Goal: Task Accomplishment & Management: Complete application form

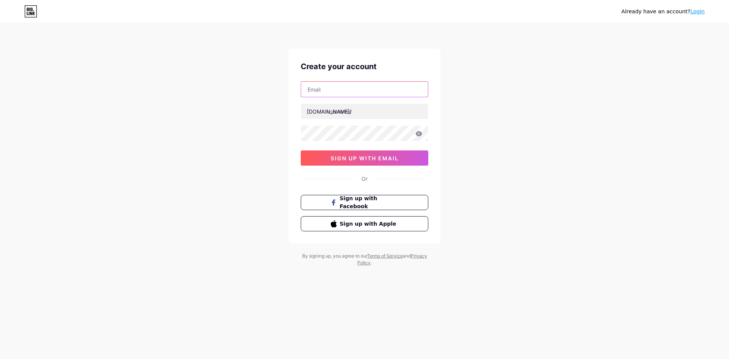
click at [356, 93] on input "text" at bounding box center [364, 89] width 127 height 15
type input "[EMAIL_ADDRESS][DOMAIN_NAME]"
click at [355, 112] on input "text" at bounding box center [364, 111] width 127 height 15
type input "healthcareusaa"
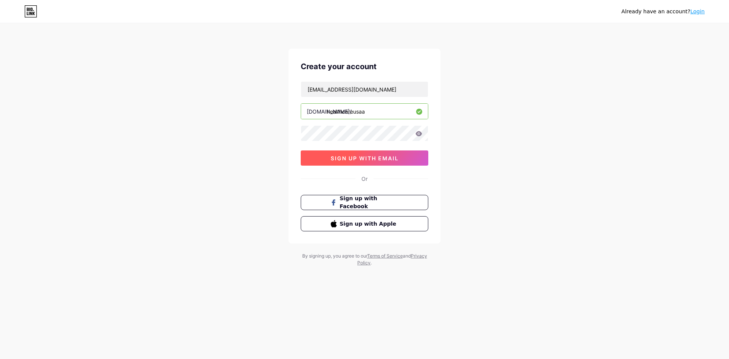
click at [372, 158] on span "sign up with email" at bounding box center [365, 158] width 68 height 6
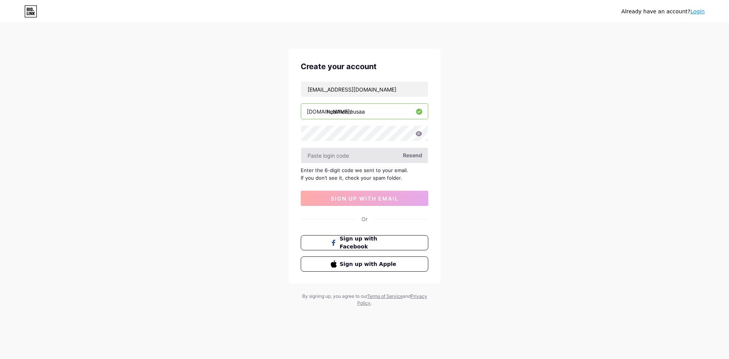
click at [356, 155] on input "text" at bounding box center [364, 155] width 127 height 15
paste input "558005"
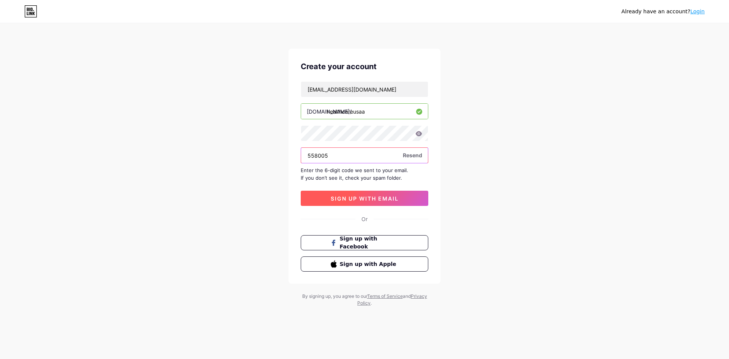
type input "558005"
click at [372, 200] on span "sign up with email" at bounding box center [365, 198] width 68 height 6
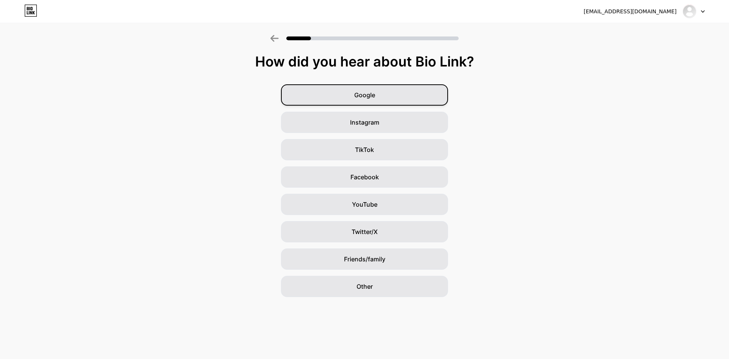
click at [365, 94] on span "Google" at bounding box center [364, 94] width 21 height 9
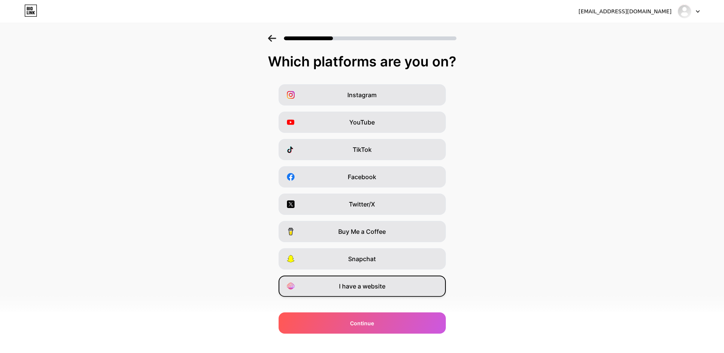
click at [362, 285] on span "I have a website" at bounding box center [362, 286] width 46 height 9
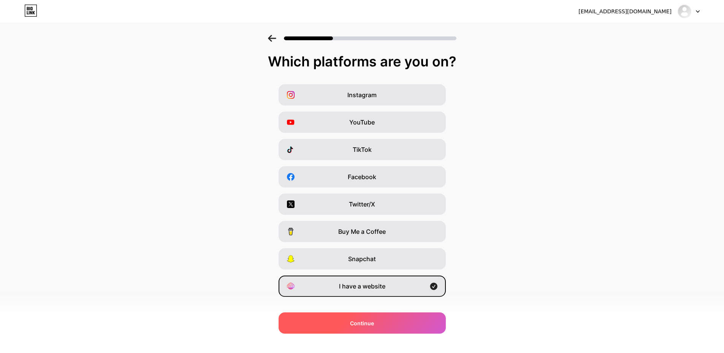
click at [377, 321] on div "Continue" at bounding box center [361, 323] width 167 height 21
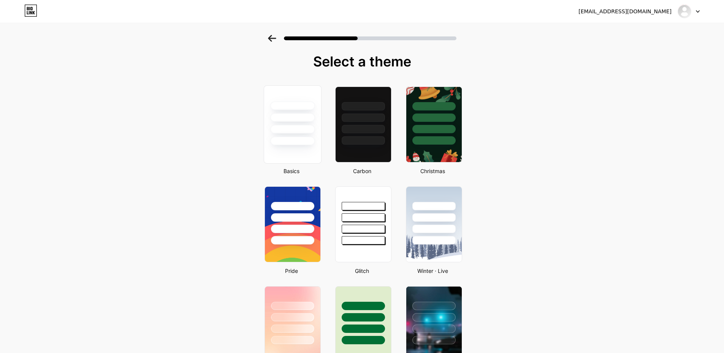
click at [299, 126] on div at bounding box center [292, 129] width 44 height 9
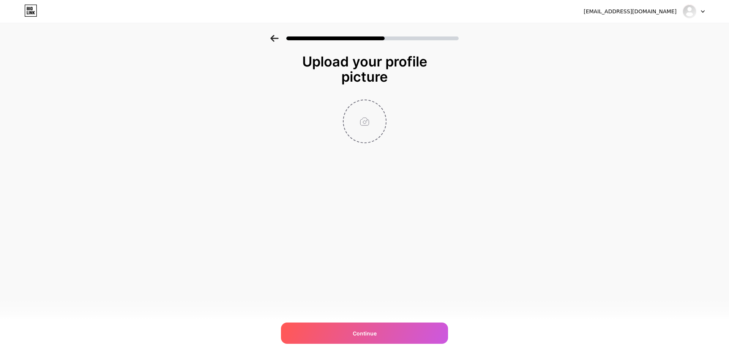
click at [360, 136] on input "file" at bounding box center [365, 121] width 42 height 42
type input "C:\fakepath\img-2-bottles.jpg"
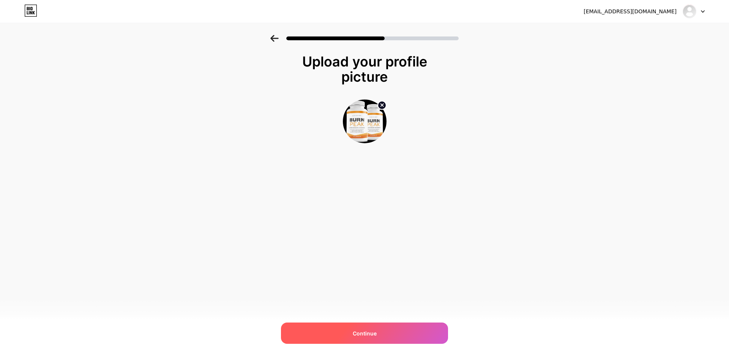
click at [355, 335] on span "Continue" at bounding box center [365, 333] width 24 height 8
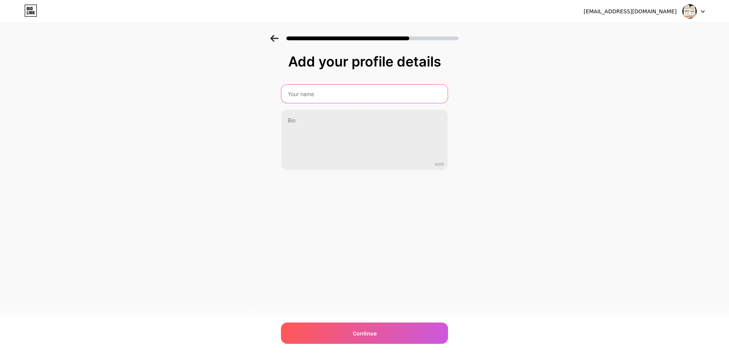
click at [325, 100] on input "text" at bounding box center [364, 94] width 166 height 18
type input "Burn Peak"
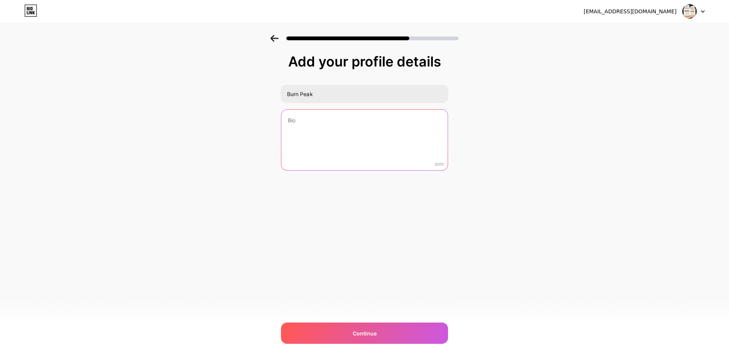
click at [353, 137] on textarea at bounding box center [364, 140] width 166 height 61
paste textarea "Ignite your metabolism and melt stubborn fat naturally with Burn Peak, the powe…"
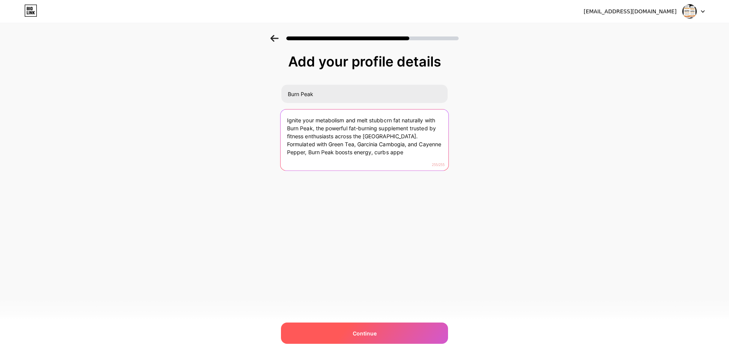
type textarea "Ignite your metabolism and melt stubborn fat naturally with Burn Peak, the powe…"
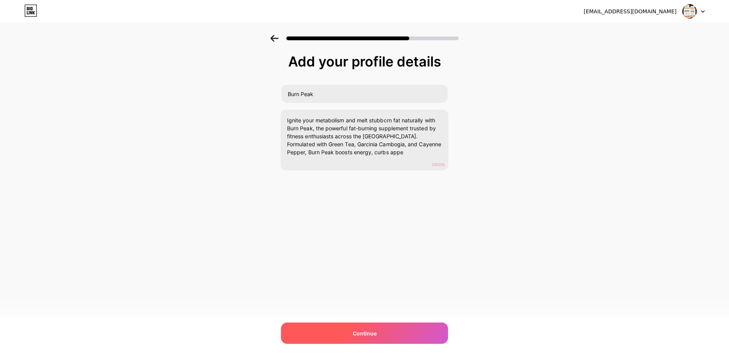
click at [365, 330] on span "Continue" at bounding box center [365, 333] width 24 height 8
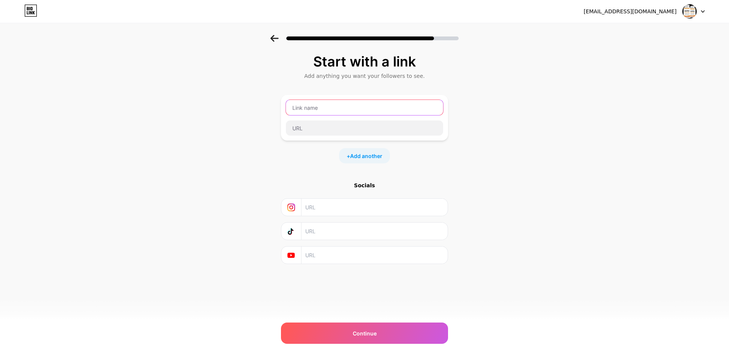
click at [317, 108] on input "text" at bounding box center [364, 107] width 157 height 15
type input "burnpeak"
paste input "[URL][DOMAIN_NAME]"
type input "[URL][DOMAIN_NAME]"
click at [362, 156] on span "Add another" at bounding box center [366, 156] width 32 height 8
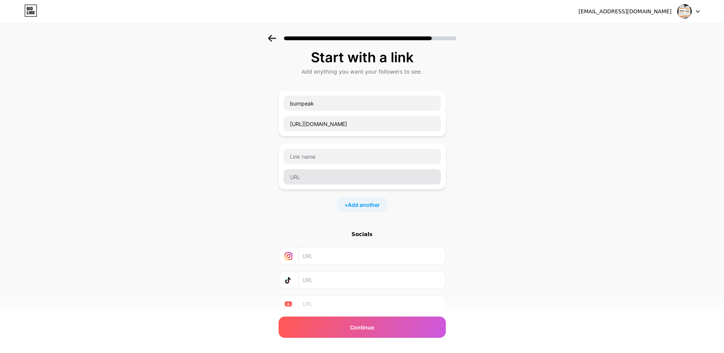
scroll to position [32, 0]
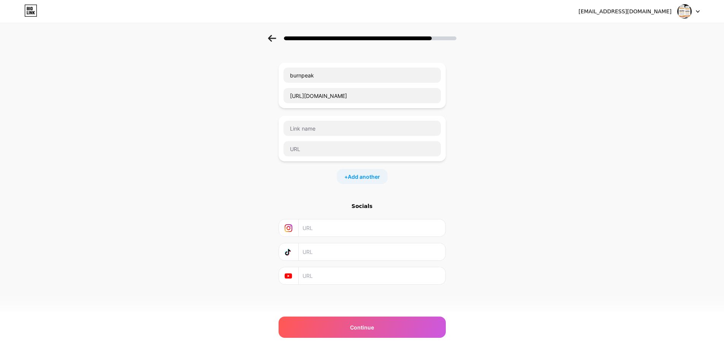
click at [314, 224] on input "text" at bounding box center [371, 228] width 138 height 17
paste input "[URL][DOMAIN_NAME]"
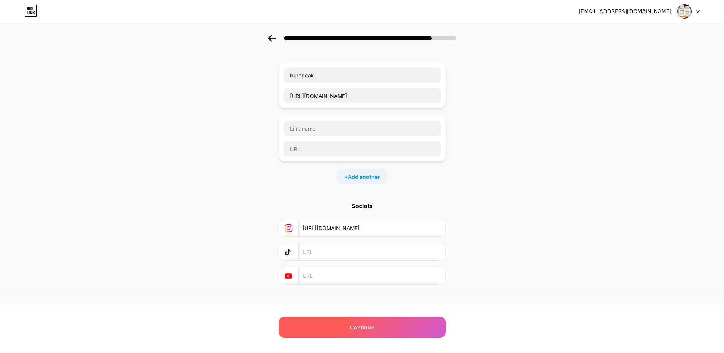
type input "[URL][DOMAIN_NAME]"
click at [354, 327] on span "Continue" at bounding box center [362, 328] width 24 height 8
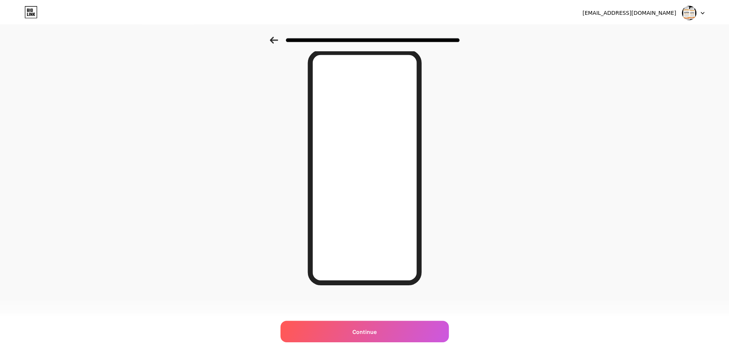
scroll to position [0, 0]
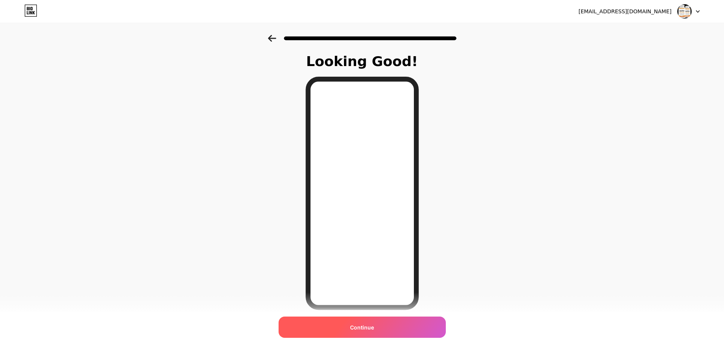
click at [365, 328] on span "Continue" at bounding box center [362, 328] width 24 height 8
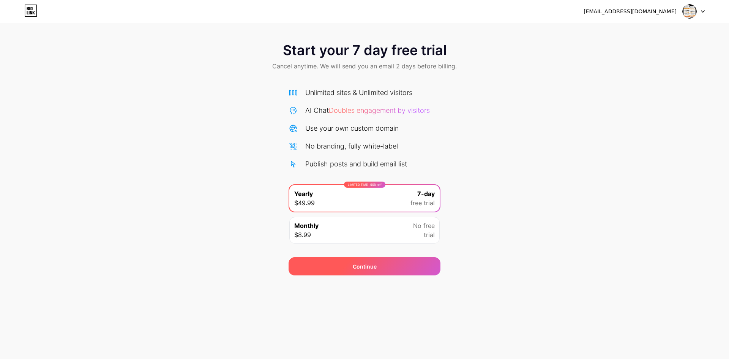
click at [375, 267] on span "Continue" at bounding box center [365, 266] width 24 height 8
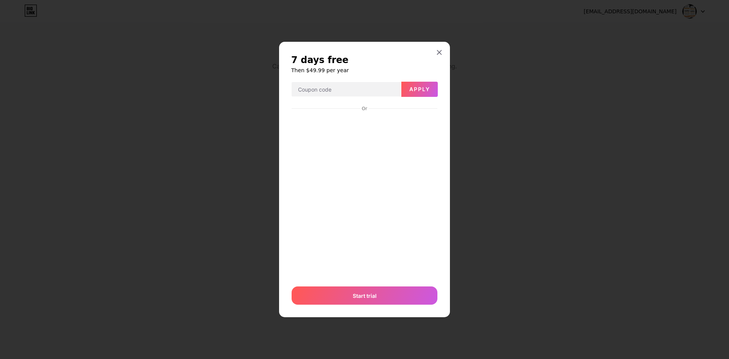
click at [434, 41] on div at bounding box center [364, 179] width 729 height 359
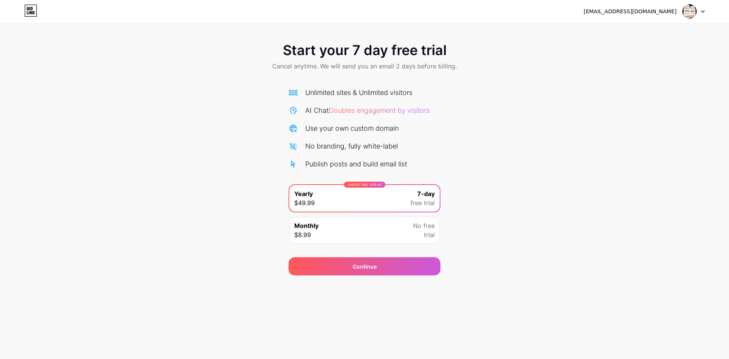
click at [35, 10] on icon at bounding box center [30, 11] width 13 height 12
